Goal: Find specific fact: Find specific fact

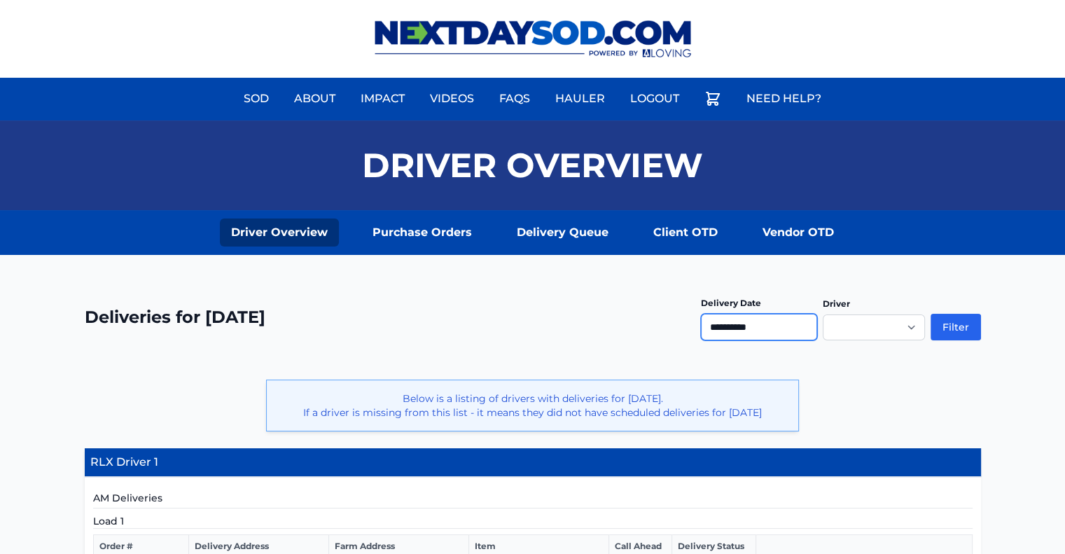
click at [759, 324] on input "**********" at bounding box center [759, 327] width 116 height 27
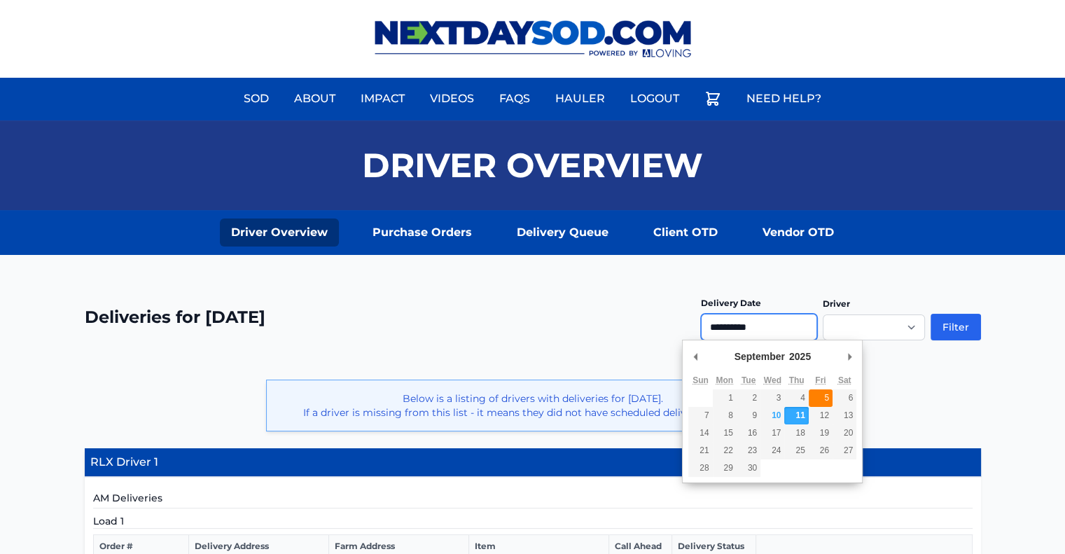
type input "**********"
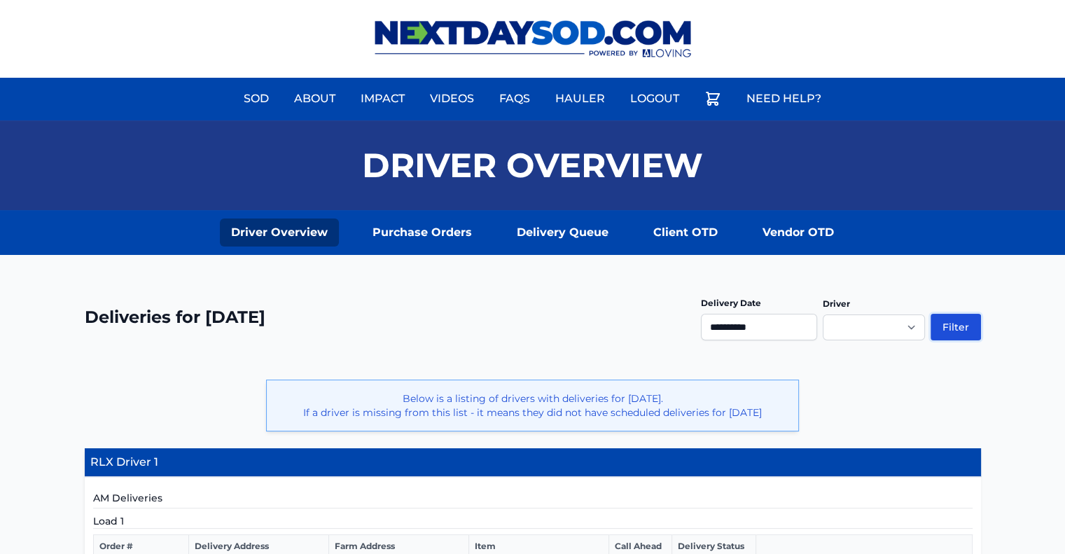
click at [948, 324] on button "Filter" at bounding box center [956, 327] width 50 height 27
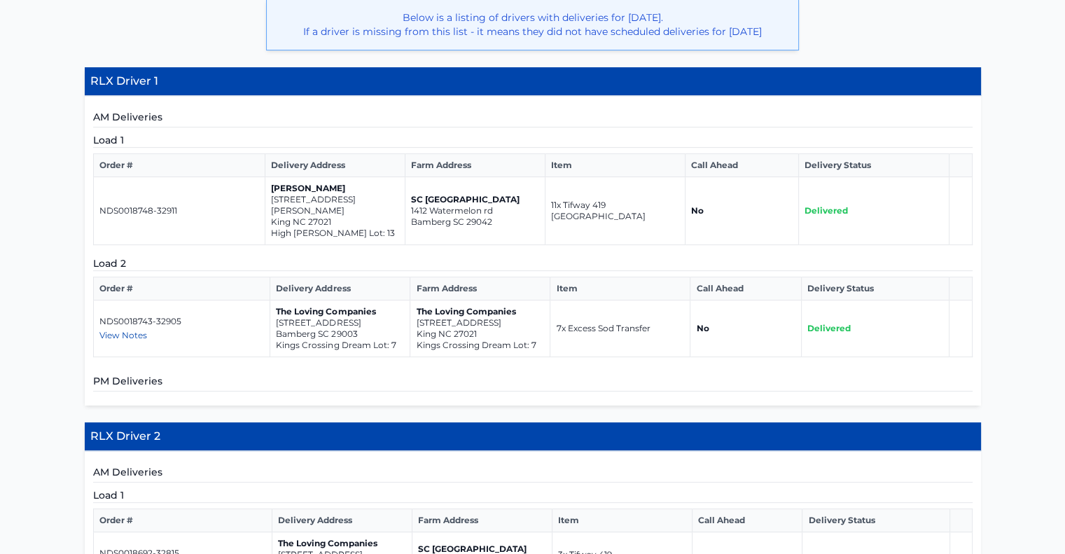
scroll to position [420, 0]
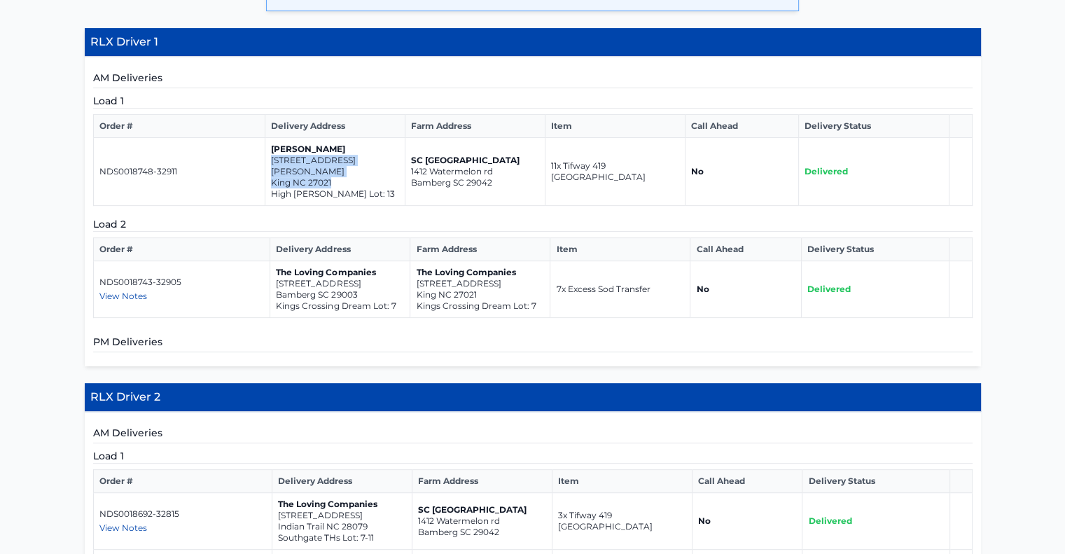
drag, startPoint x: 338, startPoint y: 183, endPoint x: 272, endPoint y: 172, distance: 67.4
click at [272, 172] on td "Jason Coble 818 Merriweather Drive King NC 27021 High Meadows Lot: 13" at bounding box center [335, 172] width 140 height 68
copy td "818 Merriweather Drive King NC 27021"
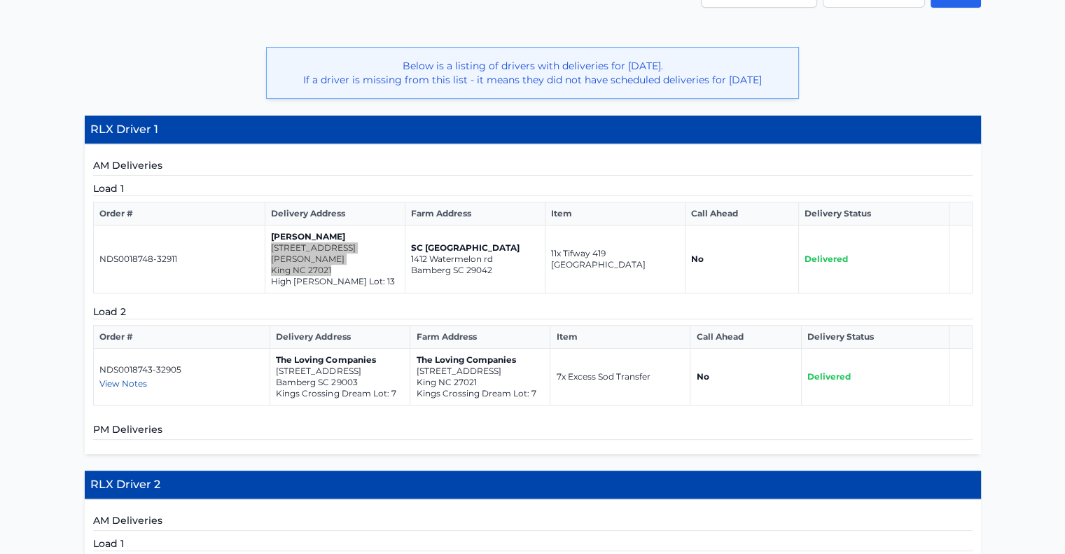
scroll to position [140, 0]
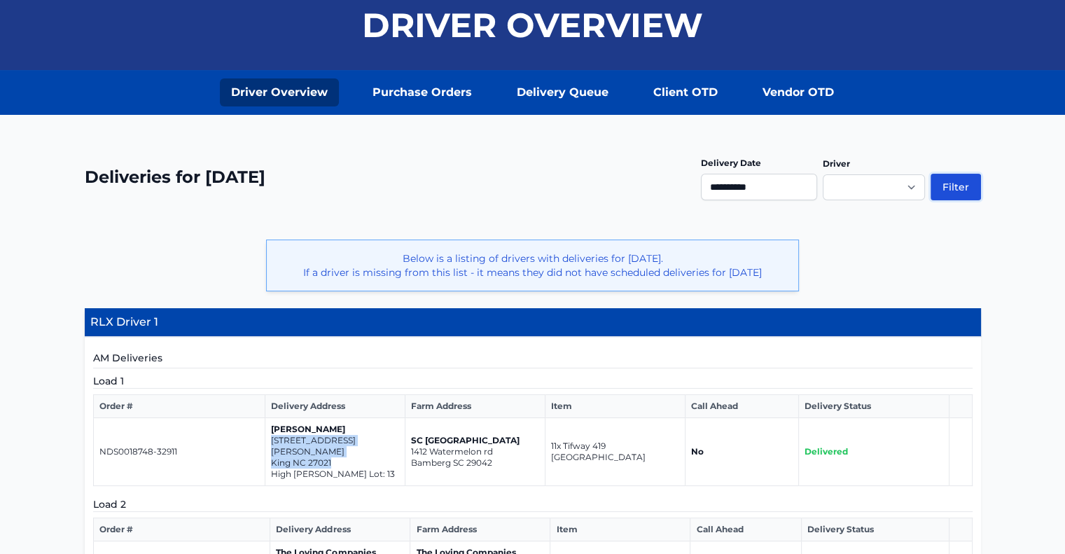
click at [958, 184] on button "Filter" at bounding box center [956, 187] width 50 height 27
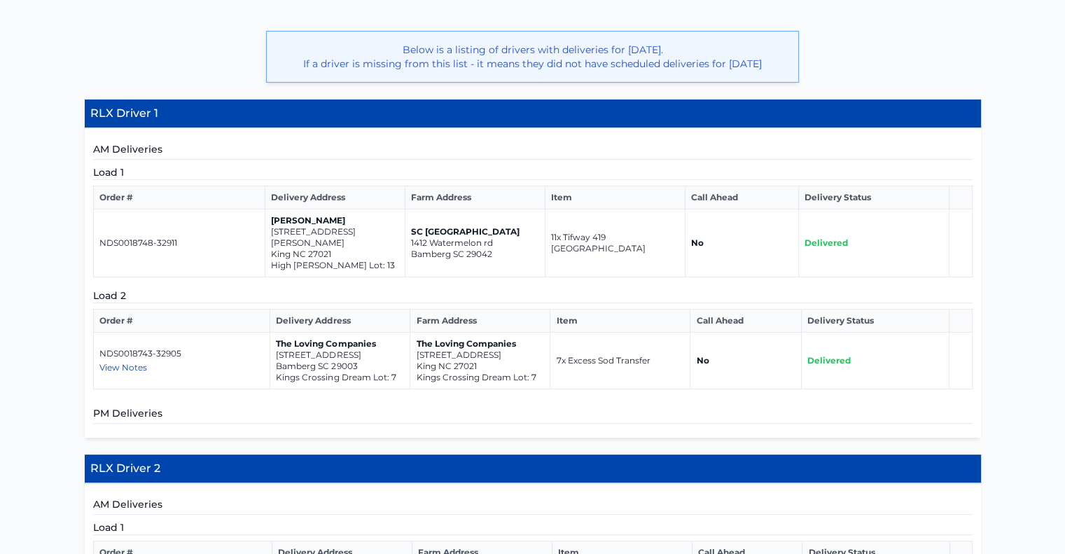
scroll to position [350, 0]
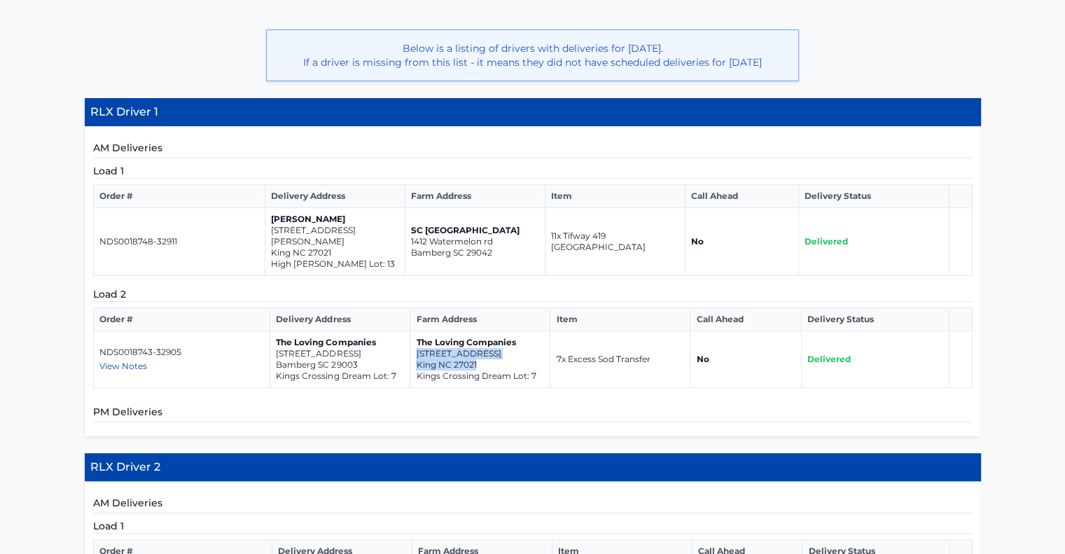
drag, startPoint x: 479, startPoint y: 366, endPoint x: 415, endPoint y: 352, distance: 65.8
click at [415, 352] on td "The Loving Companies 326 Kingscote Way King NC 27021 Kings Crossing Dream Lot: 7" at bounding box center [480, 359] width 140 height 57
copy td "326 Kingscote Way King NC 27021"
drag, startPoint x: 331, startPoint y: 254, endPoint x: 272, endPoint y: 243, distance: 59.9
click at [272, 243] on td "Jason Coble 818 Merriweather Drive King NC 27021 High Meadows Lot: 13" at bounding box center [335, 242] width 140 height 68
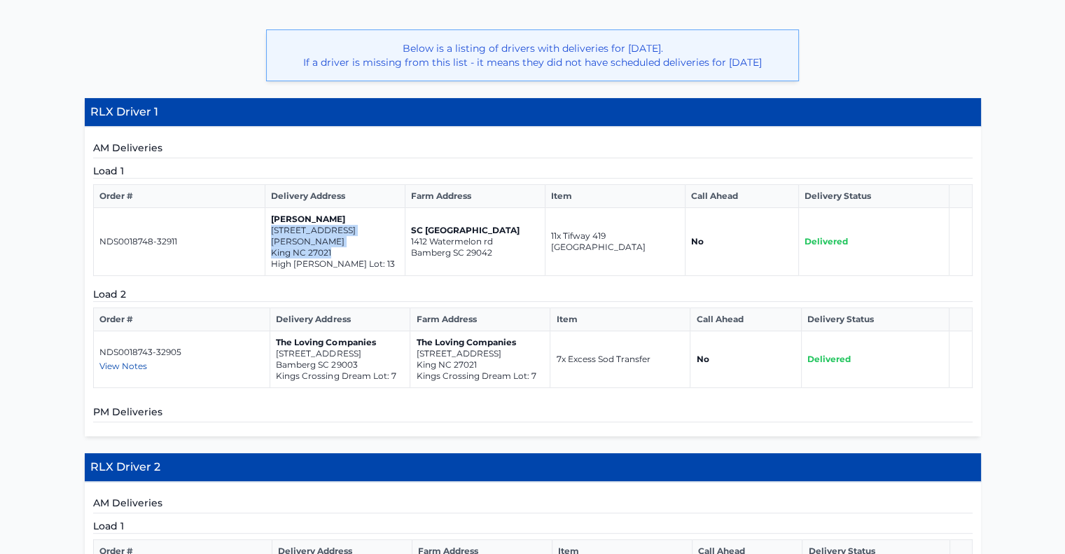
copy td "818 Merriweather Drive King NC 27021"
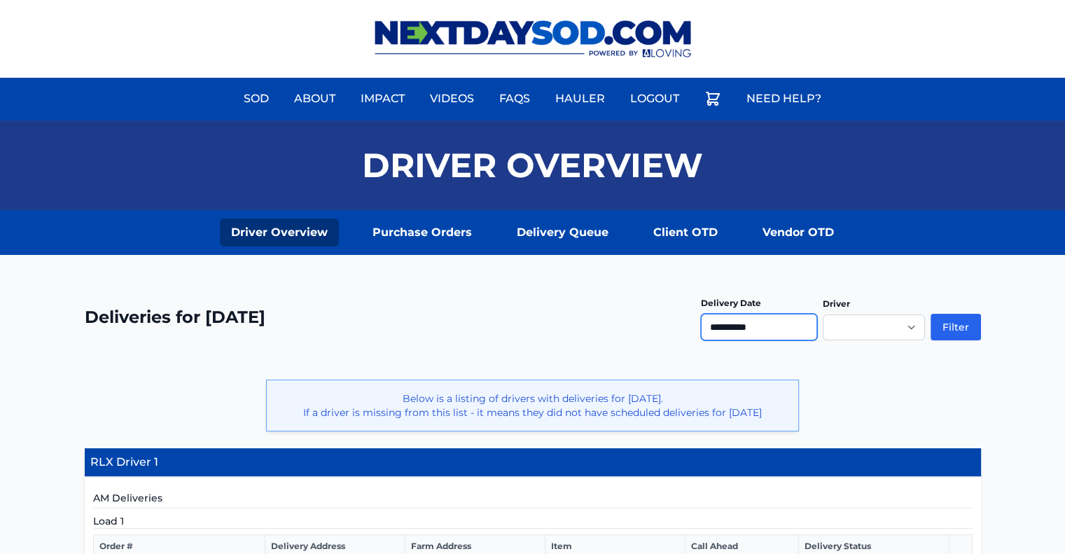
click at [764, 323] on input "**********" at bounding box center [759, 327] width 116 height 27
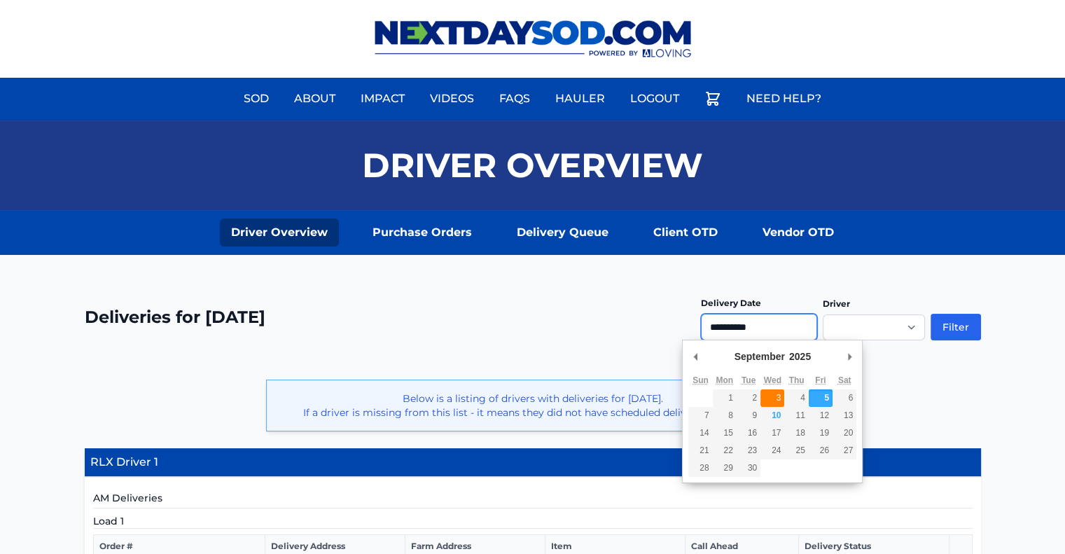
type input "**********"
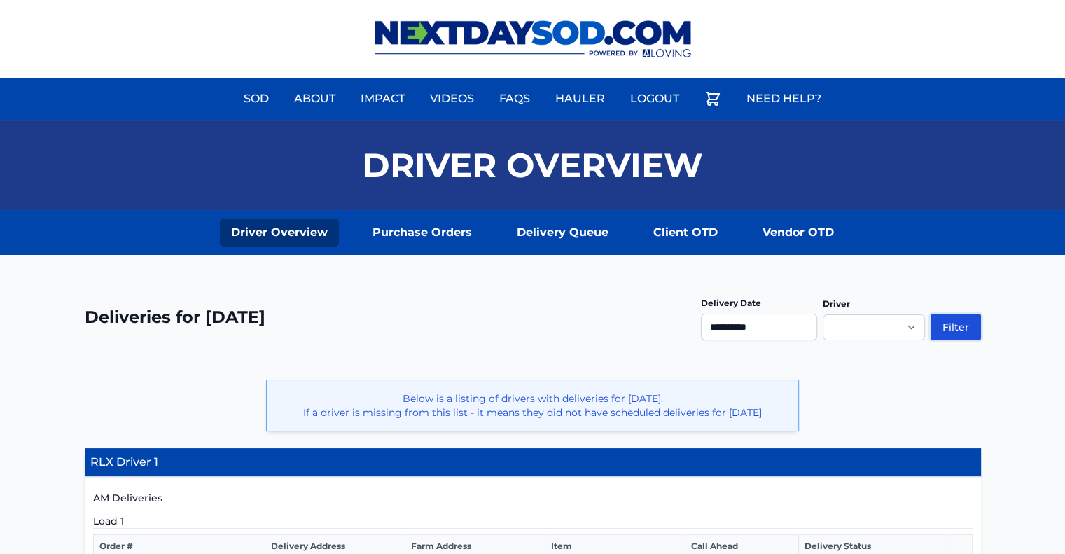
click at [966, 324] on button "Filter" at bounding box center [956, 327] width 50 height 27
click at [951, 323] on button "Filter" at bounding box center [956, 327] width 50 height 27
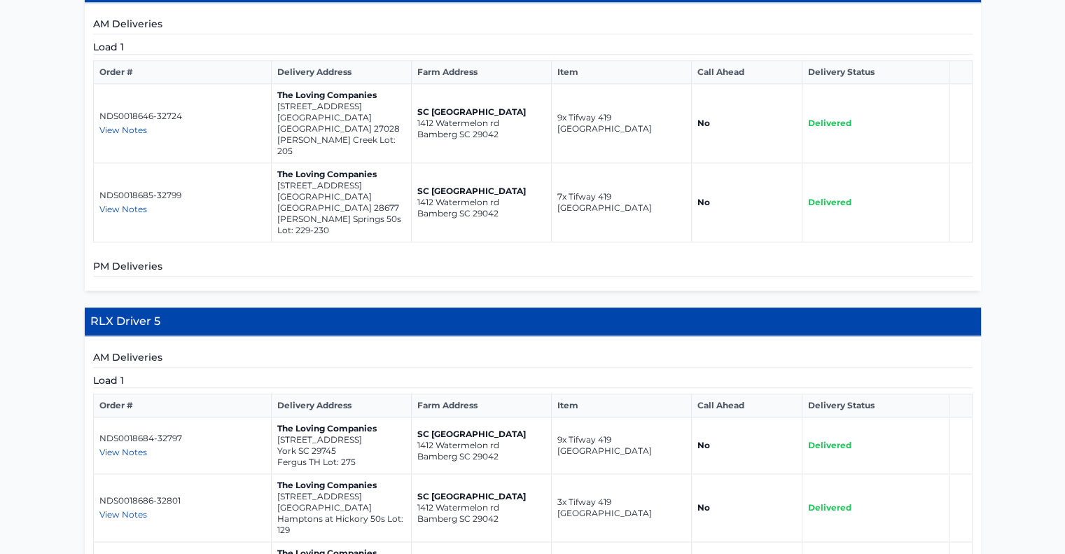
scroll to position [1541, 0]
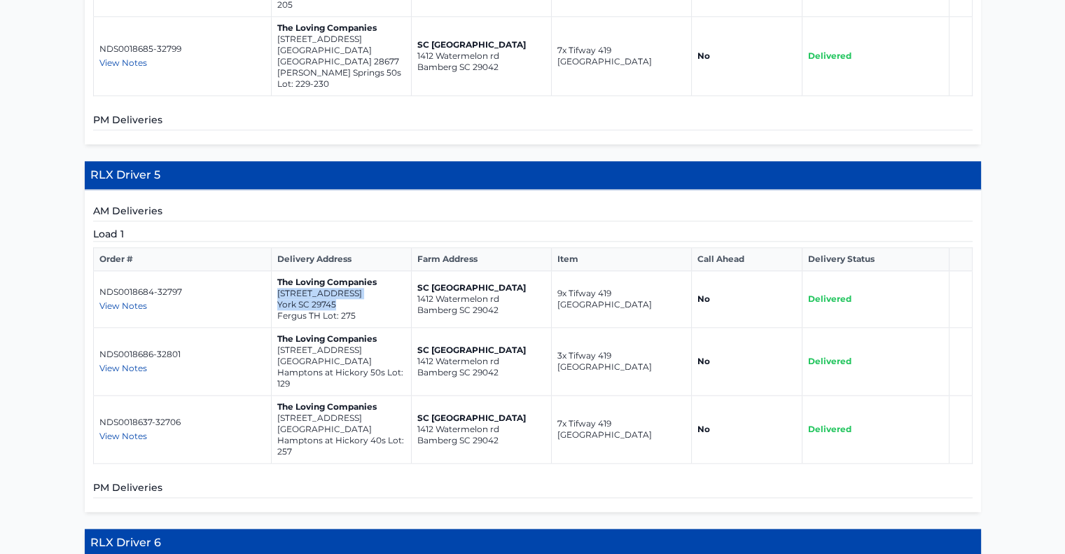
drag, startPoint x: 337, startPoint y: 207, endPoint x: 275, endPoint y: 201, distance: 62.7
click at [275, 271] on td "The Loving Companies 1115 Saloon Drive York SC 29745 Fergus TH Lot: 275" at bounding box center [341, 299] width 140 height 57
copy td "1115 Saloon Drive York SC 29745"
drag, startPoint x: 352, startPoint y: 268, endPoint x: 276, endPoint y: 255, distance: 77.4
click at [276, 328] on td "The Loving Companies 776 14th Avenue Court NE Hickory NC 28601 Hamptons at Hick…" at bounding box center [341, 362] width 140 height 68
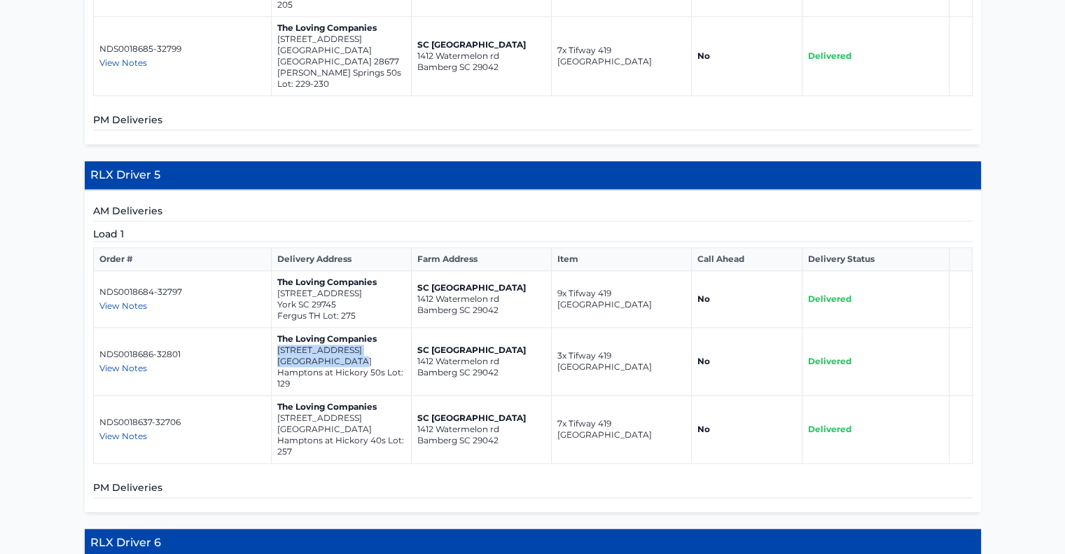
copy td "776 14th Avenue Court NE Hickory NC 28601"
drag, startPoint x: 347, startPoint y: 338, endPoint x: 300, endPoint y: 328, distance: 47.9
click at [300, 396] on td "The Loving Companies 510 13th Avenue Drive NE Hickory NC 28601 Hamptons at Hick…" at bounding box center [341, 430] width 140 height 68
drag, startPoint x: 352, startPoint y: 334, endPoint x: 277, endPoint y: 322, distance: 75.3
click at [277, 396] on td "The Loving Companies 510 13th Avenue Drive NE Hickory NC 28601 Hamptons at Hick…" at bounding box center [341, 430] width 140 height 68
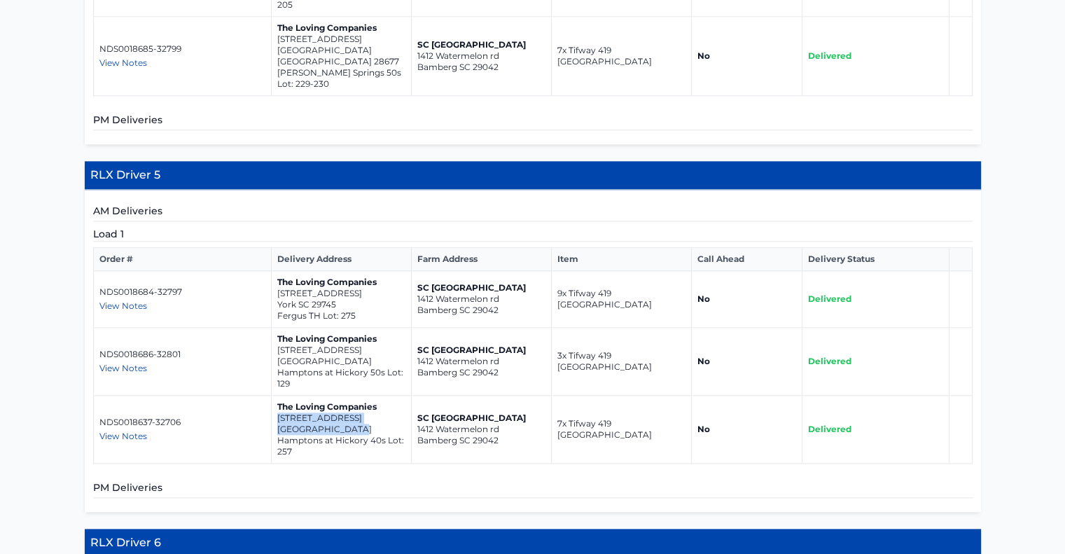
copy td "510 13th Avenue Drive NE Hickory NC 28601"
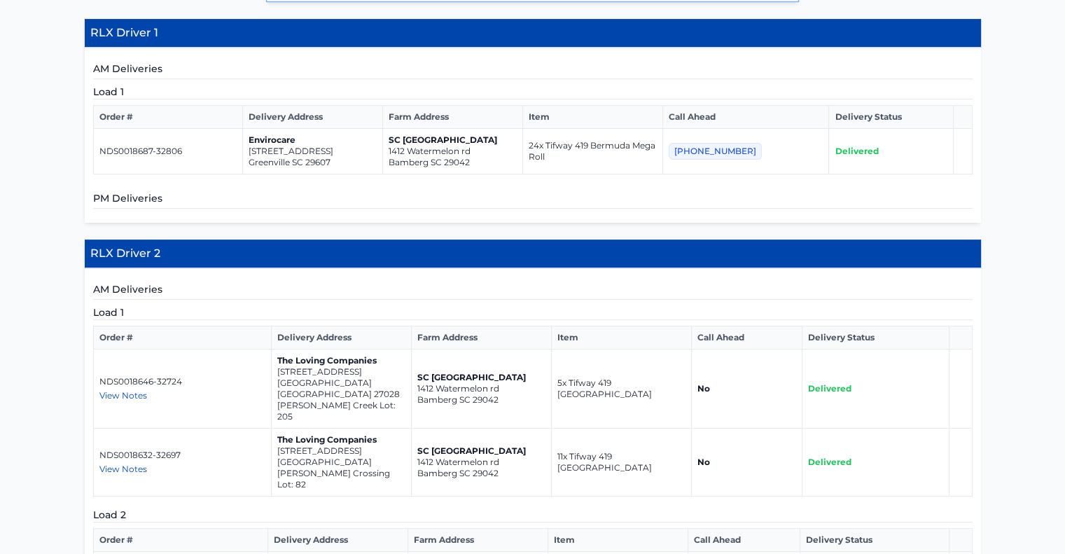
scroll to position [280, 0]
